Goal: Task Accomplishment & Management: Manage account settings

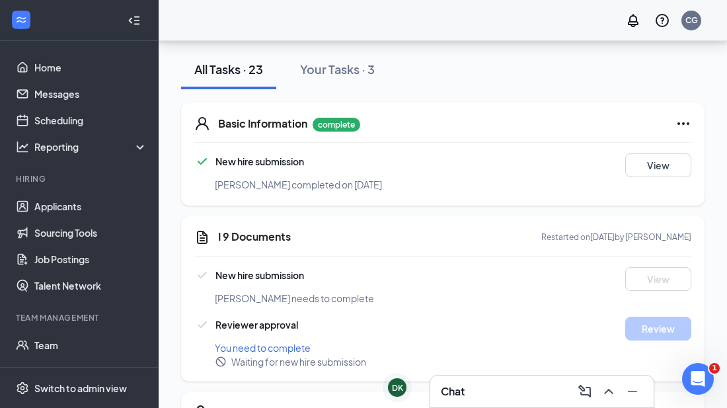
click at [487, 387] on div "Chat" at bounding box center [542, 391] width 202 height 21
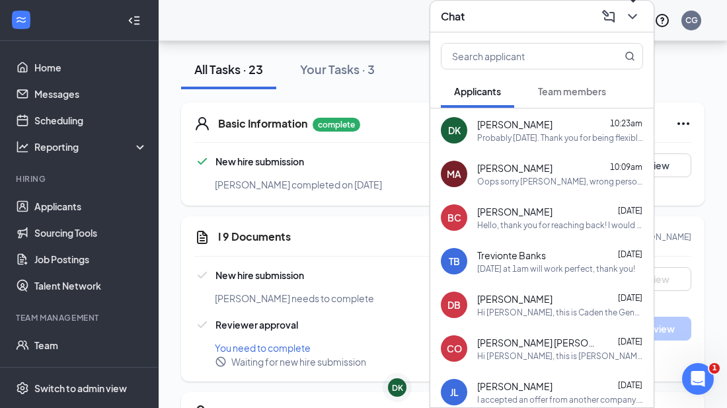
click at [637, 19] on icon "ChevronDown" at bounding box center [633, 17] width 16 height 16
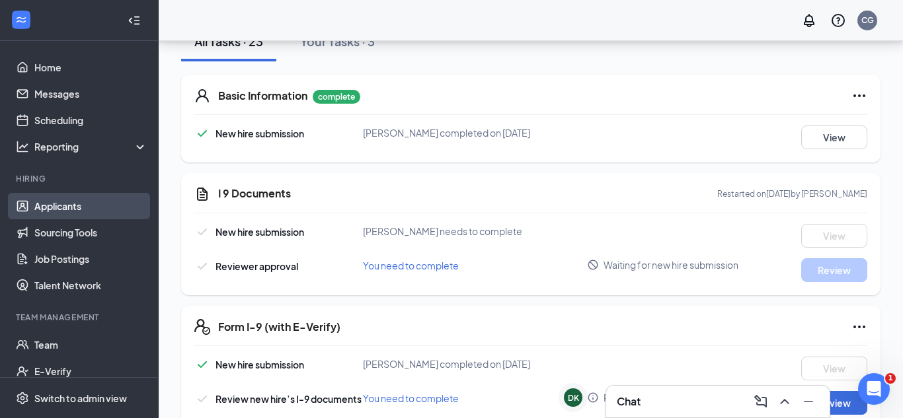
click at [58, 208] on link "Applicants" at bounding box center [90, 206] width 113 height 26
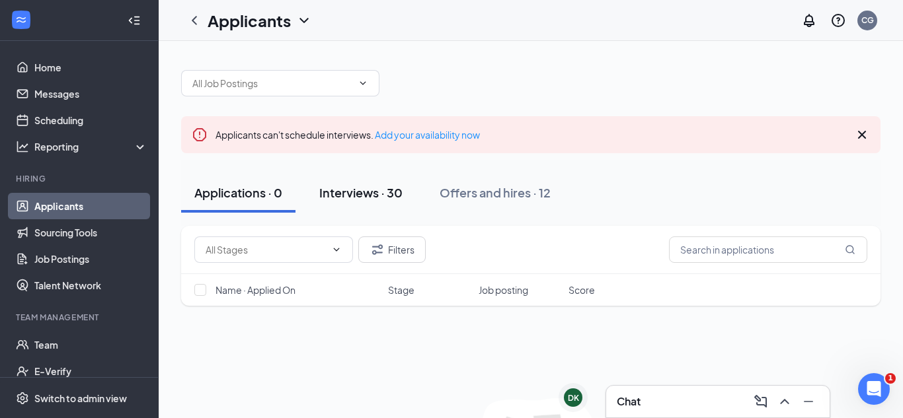
click at [384, 189] on div "Interviews · 30" at bounding box center [360, 192] width 83 height 17
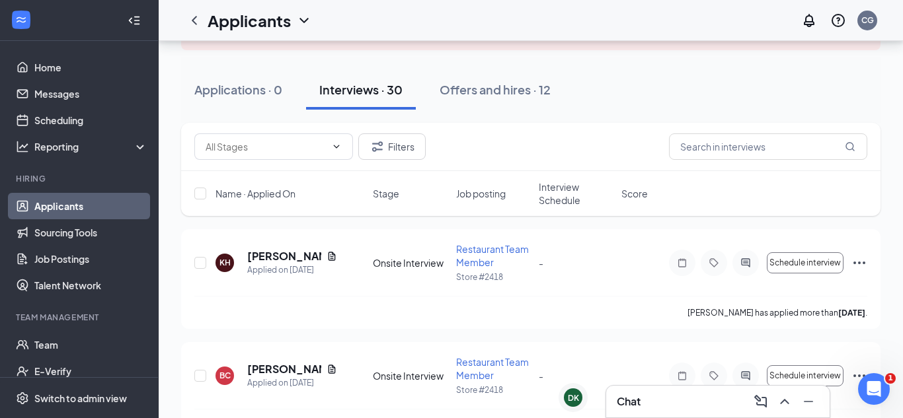
scroll to position [98, 0]
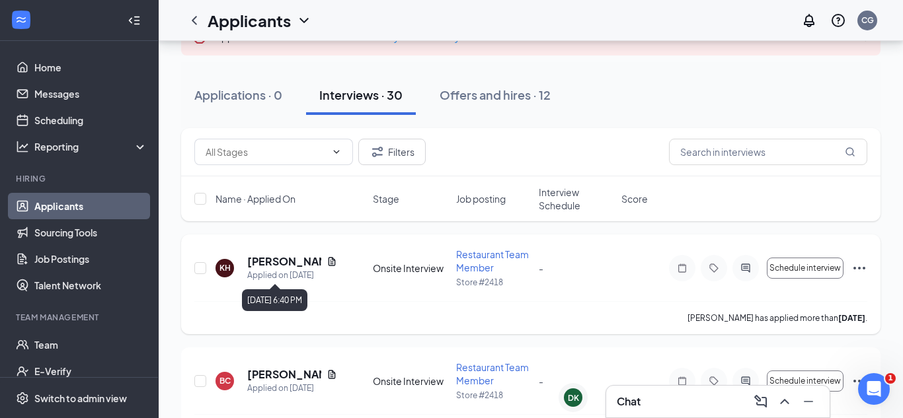
click at [274, 269] on div "Applied on [DATE]" at bounding box center [292, 275] width 90 height 13
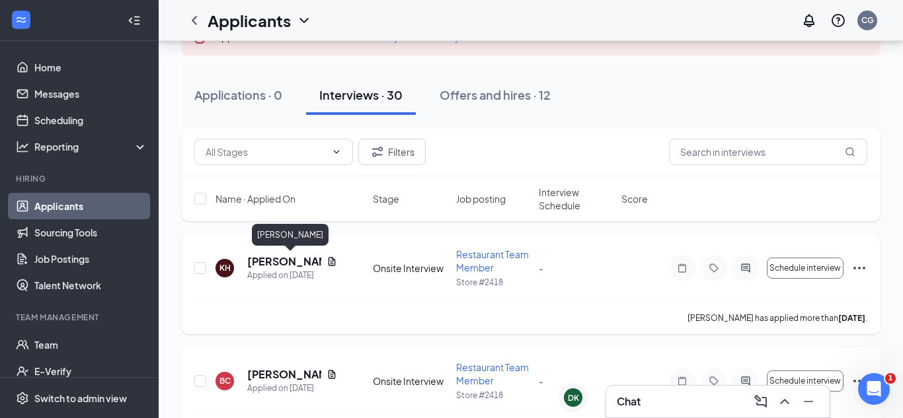
click at [270, 262] on h5 "[PERSON_NAME]" at bounding box center [284, 261] width 74 height 15
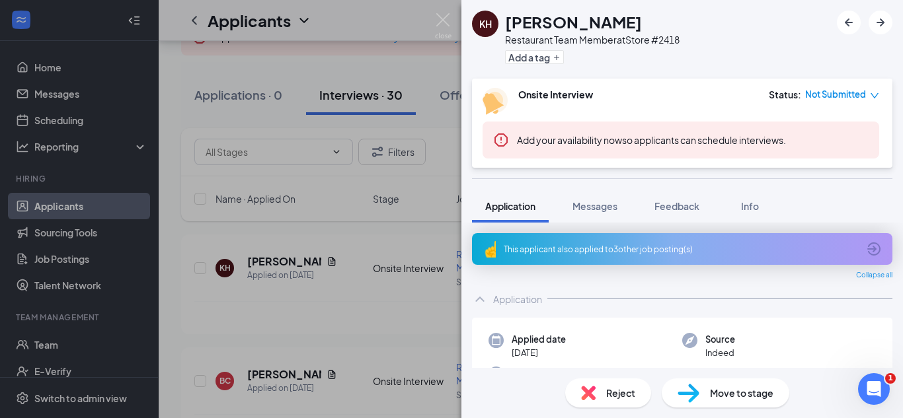
click at [665, 245] on div "This applicant also applied to 3 other job posting(s)" at bounding box center [681, 249] width 354 height 11
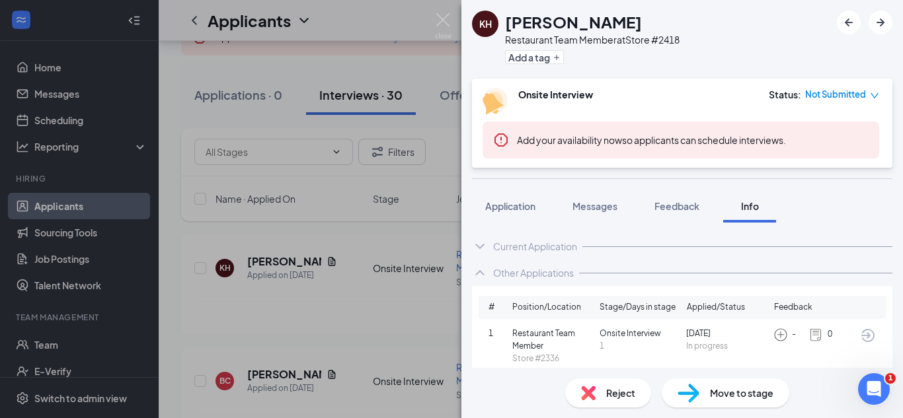
scroll to position [96, 0]
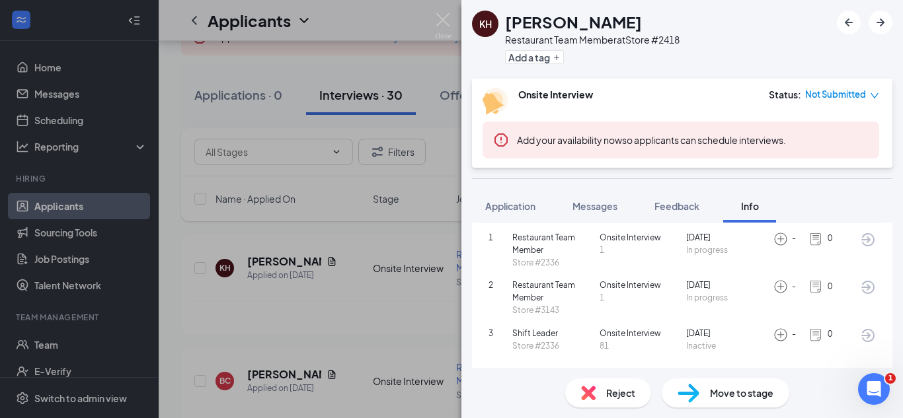
click at [726, 301] on div "2 Restaurant Team Member Store #3143 Onsite Interview [DATE] In progress - 0" at bounding box center [681, 299] width 387 height 38
click at [437, 20] on img at bounding box center [443, 26] width 17 height 26
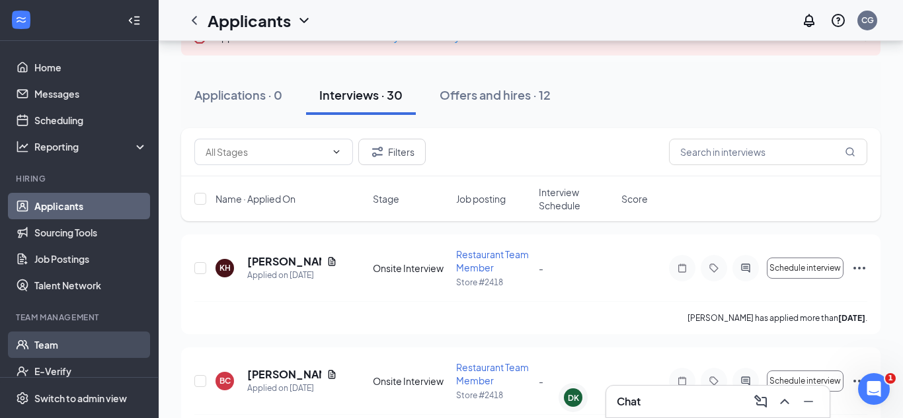
click at [61, 350] on link "Team" at bounding box center [90, 345] width 113 height 26
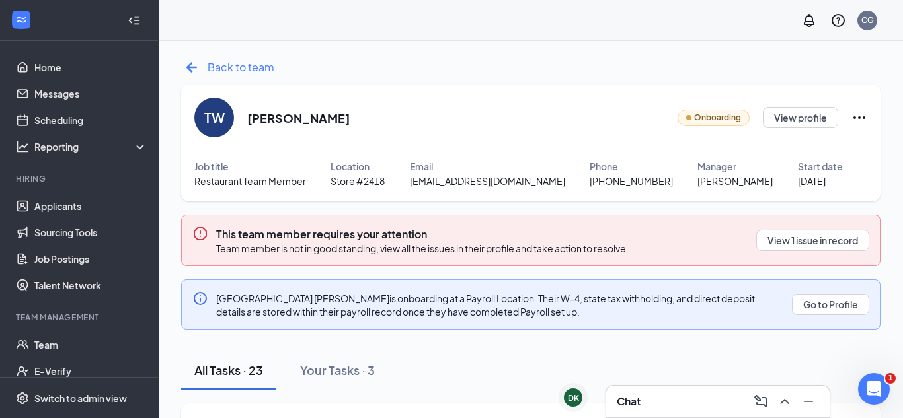
click at [196, 67] on icon "ArrowLeftNew" at bounding box center [191, 67] width 11 height 11
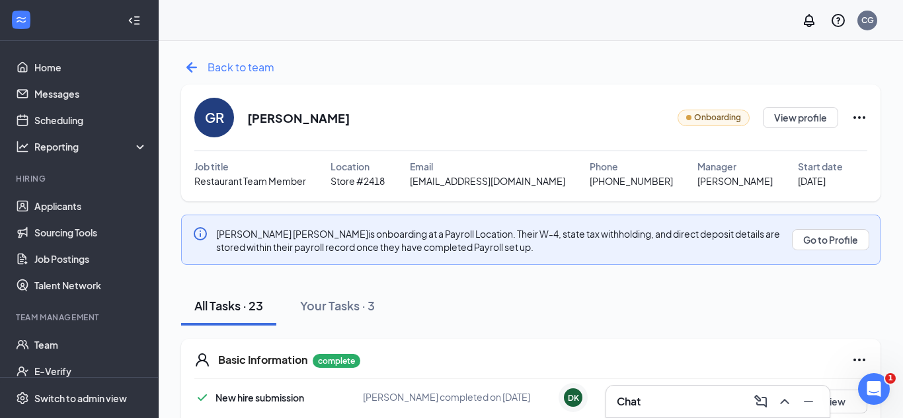
click at [243, 69] on span "Back to team" at bounding box center [241, 67] width 67 height 17
